Goal: Task Accomplishment & Management: Manage account settings

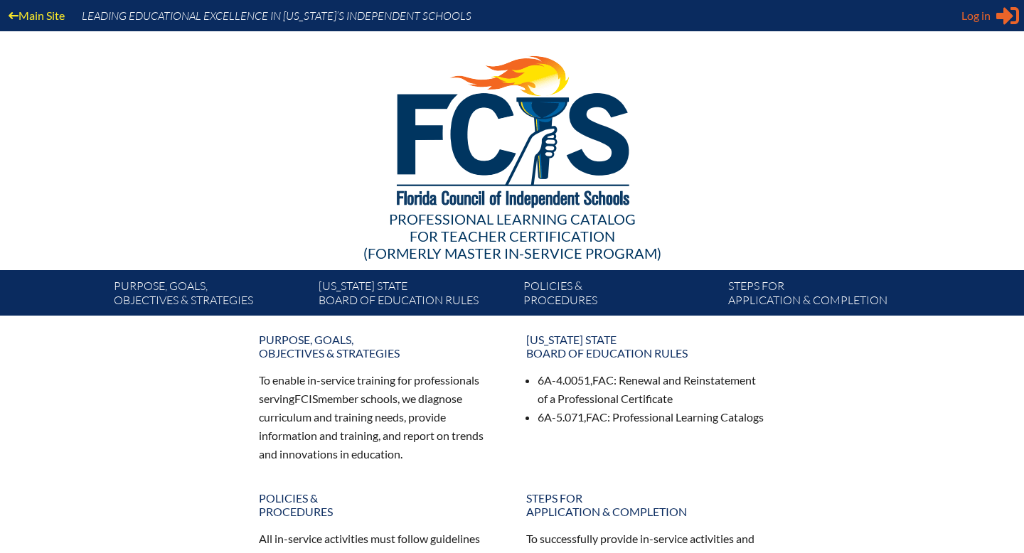
click at [964, 13] on span "Log in" at bounding box center [975, 15] width 29 height 17
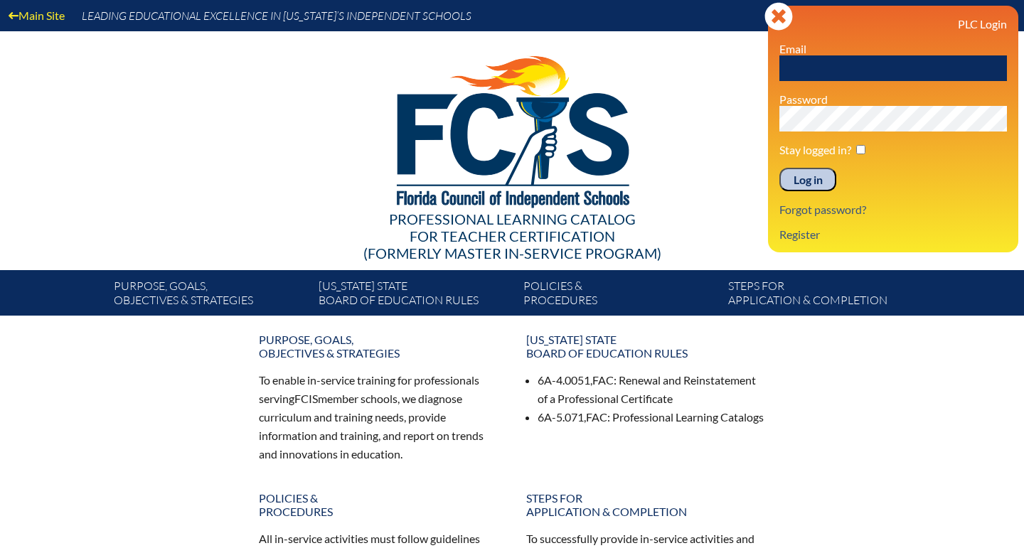
click at [860, 73] on input "text" at bounding box center [893, 68] width 228 height 26
type input "[EMAIL_ADDRESS][DOMAIN_NAME]"
click at [816, 179] on input "Log in" at bounding box center [807, 180] width 57 height 24
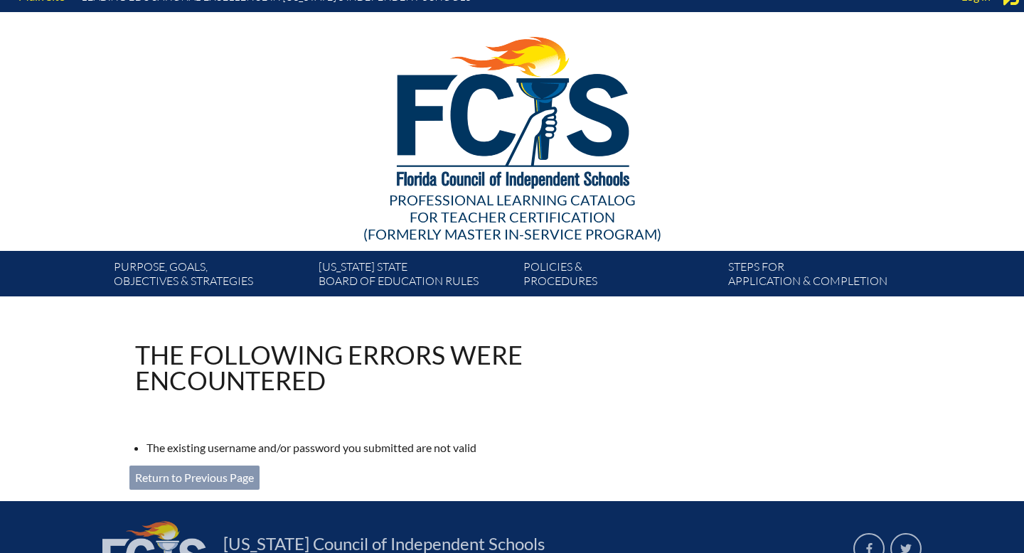
scroll to position [14, 0]
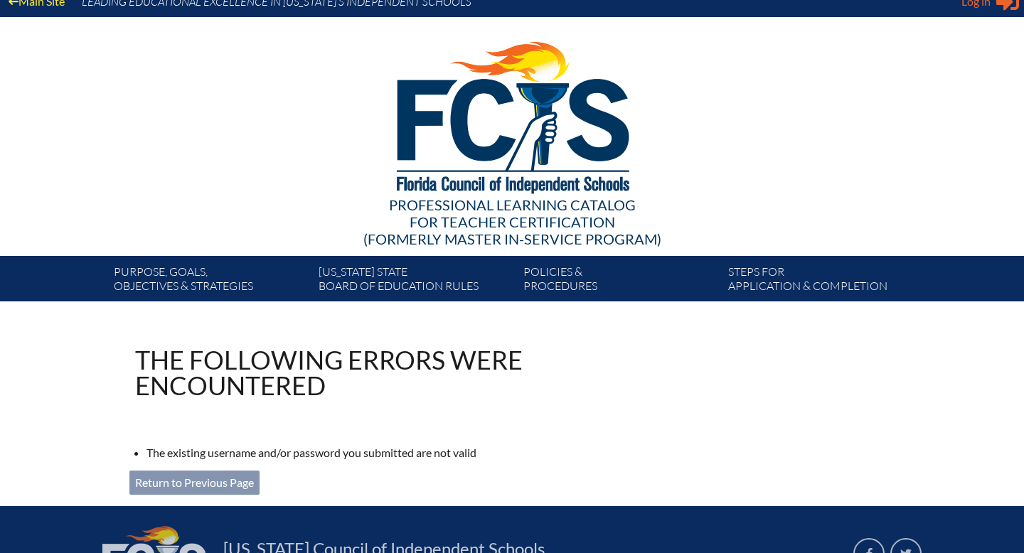
click at [974, 5] on span "Log in" at bounding box center [975, 1] width 29 height 17
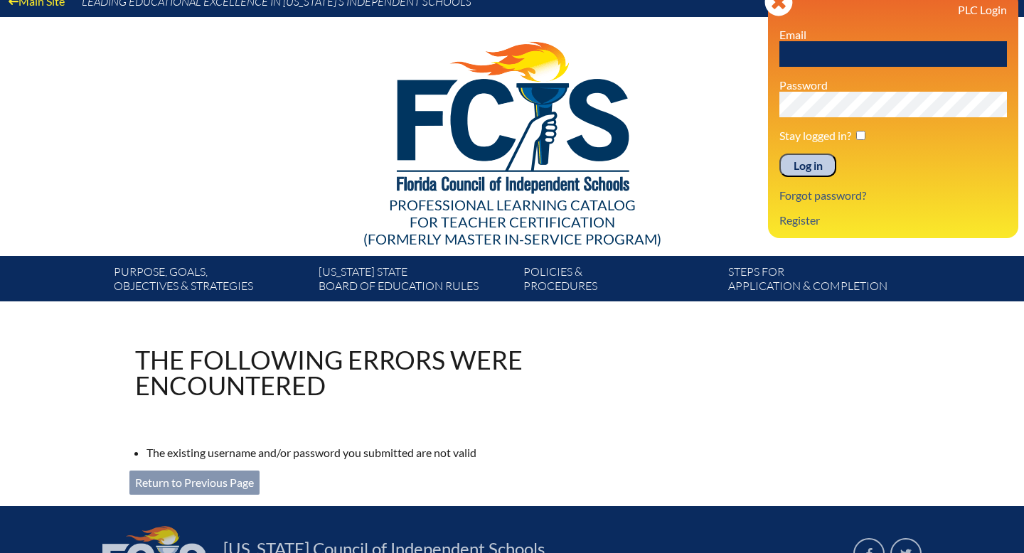
click at [866, 60] on input "text" at bounding box center [893, 54] width 228 height 26
type input "kmachado@lhps.org"
click at [816, 164] on input "Log in" at bounding box center [807, 166] width 57 height 24
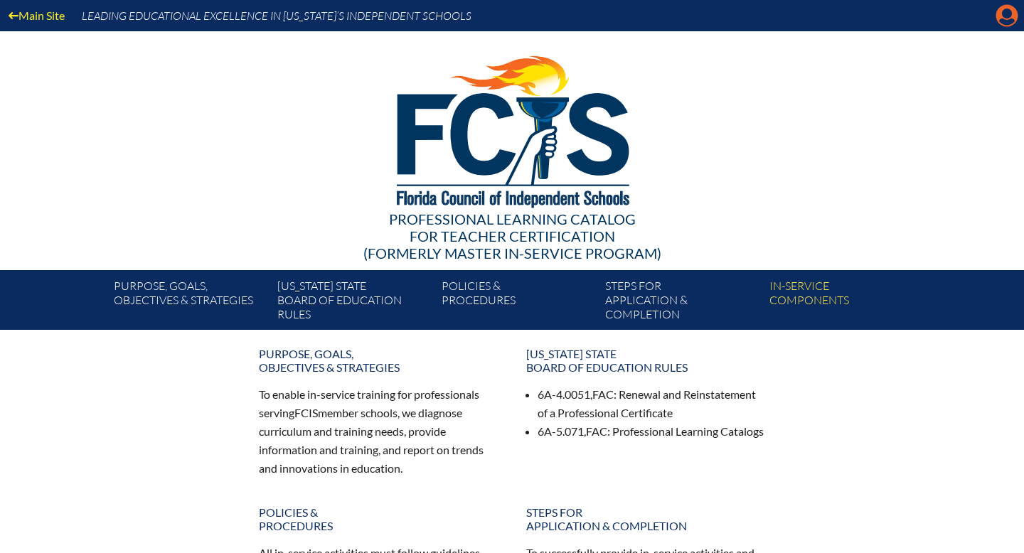
click at [1006, 12] on icon "Manage account" at bounding box center [1006, 15] width 23 height 23
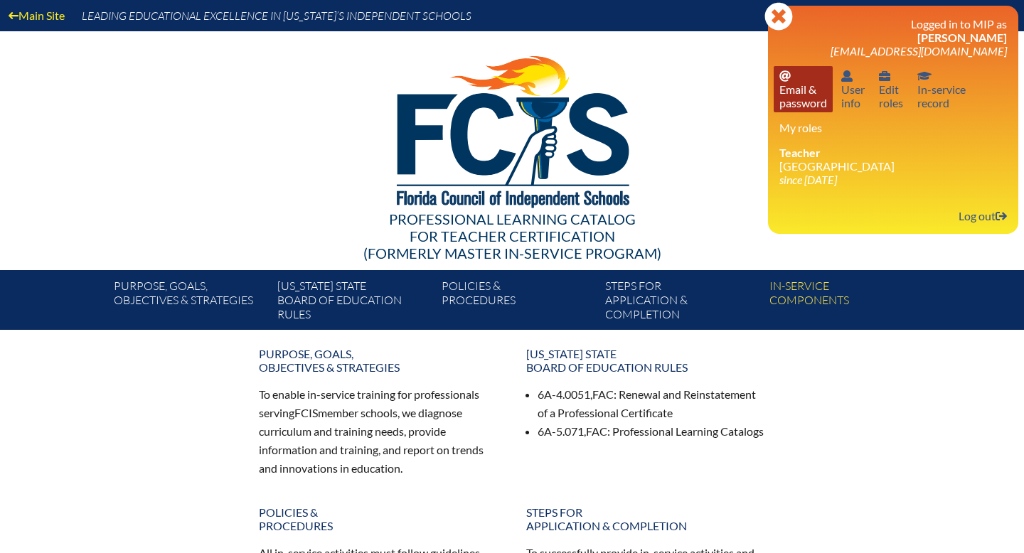
click at [786, 92] on link "Email password Email & password" at bounding box center [803, 89] width 59 height 46
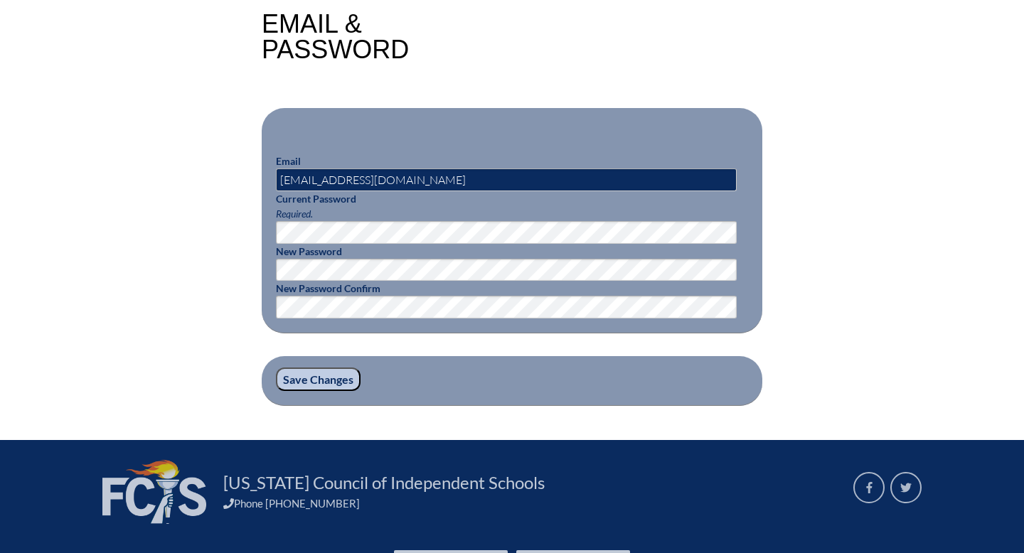
scroll to position [415, 0]
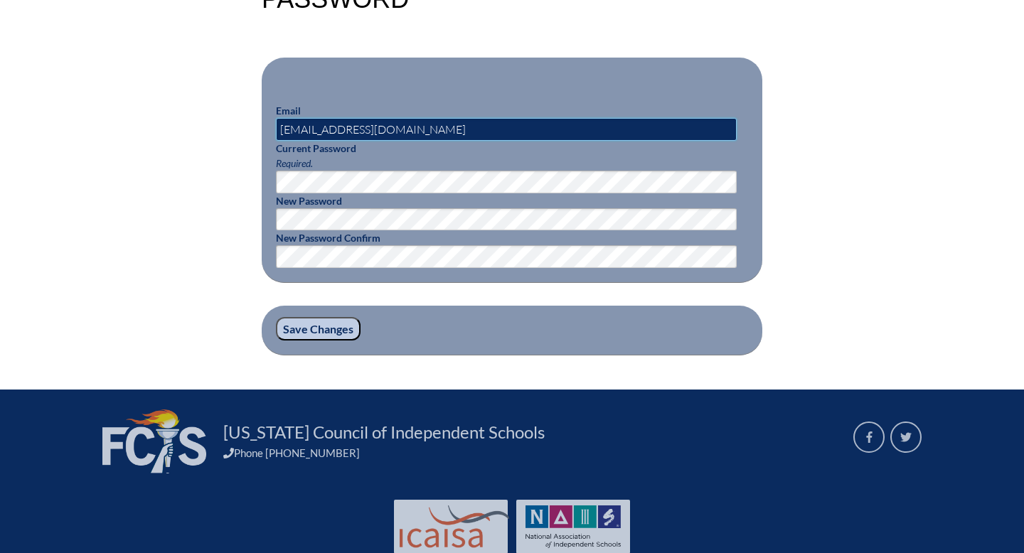
click at [358, 127] on input "kmachado@lhps.org" at bounding box center [506, 129] width 461 height 23
type input "[EMAIL_ADDRESS][DOMAIN_NAME]"
click at [322, 332] on input "Save Changes" at bounding box center [318, 329] width 85 height 24
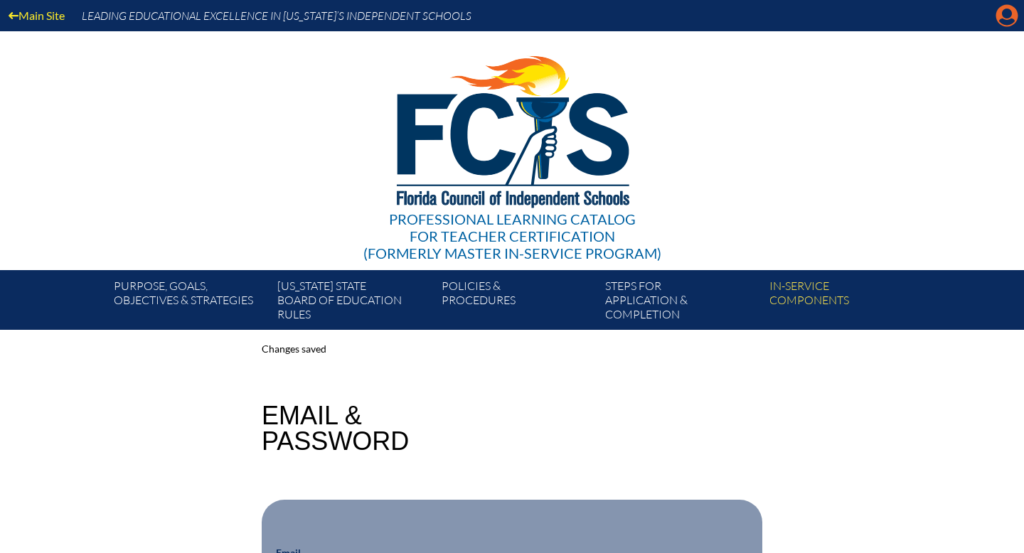
click at [1001, 17] on icon at bounding box center [1007, 16] width 22 height 22
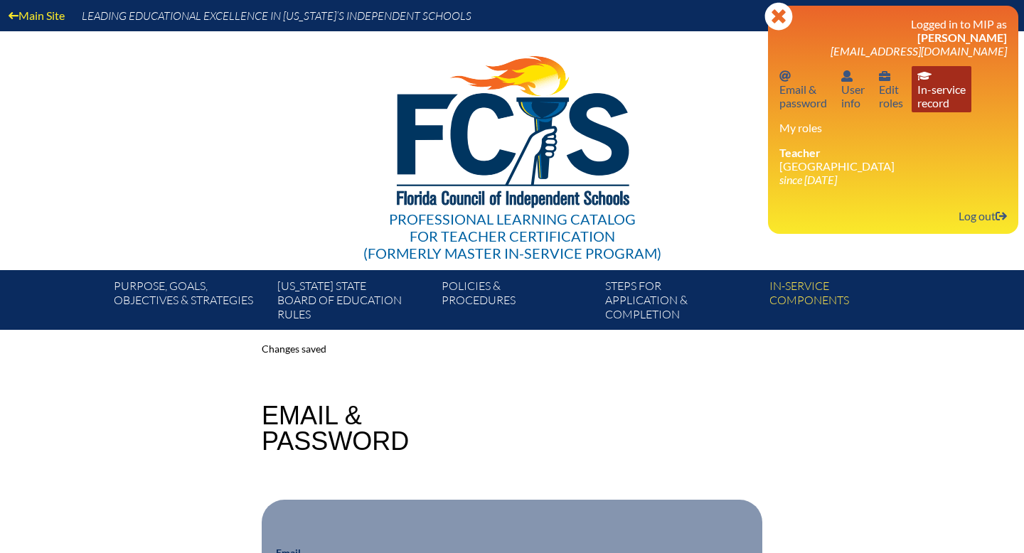
click at [930, 96] on link "In-service record In-service record" at bounding box center [942, 89] width 60 height 46
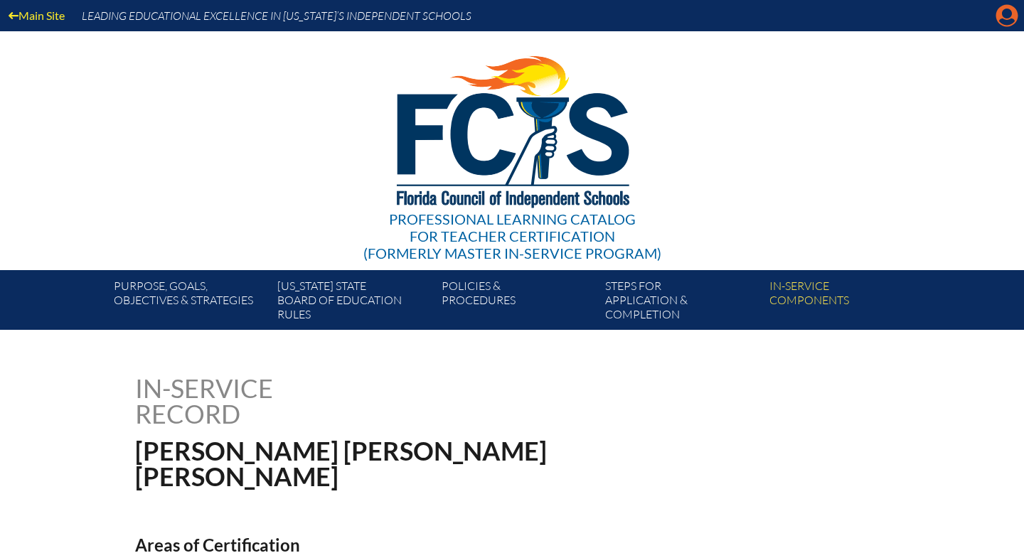
click at [1001, 19] on icon "Manage account" at bounding box center [1006, 15] width 23 height 23
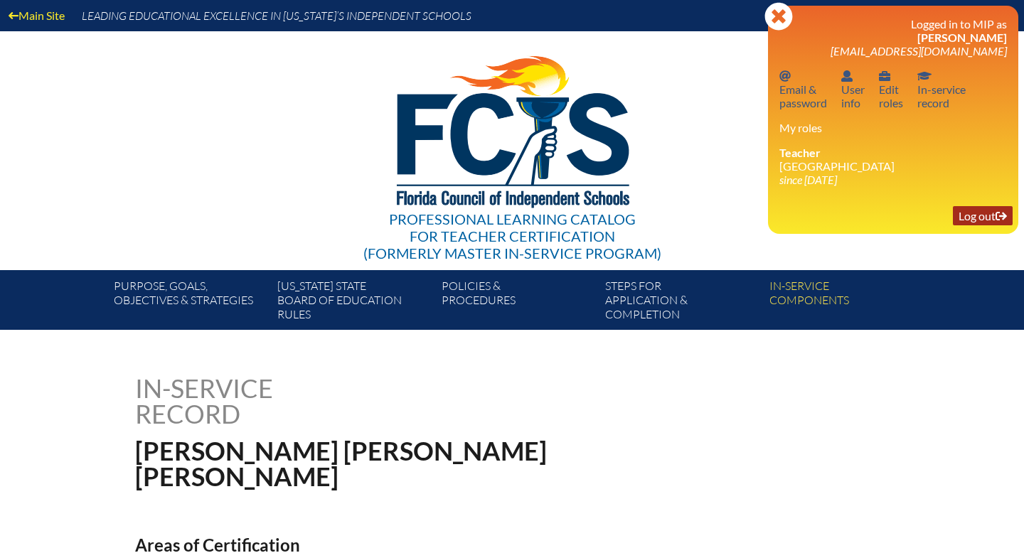
click at [978, 224] on link "Log out Log out" at bounding box center [983, 215] width 60 height 19
